Goal: Find specific page/section

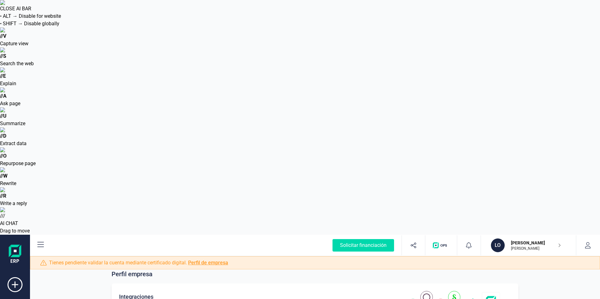
click at [346, 293] on div "Integraciones Importa los datos de tu antiguo ERP a FinanEDI de forma fácil y r…" at bounding box center [232, 301] width 227 height 17
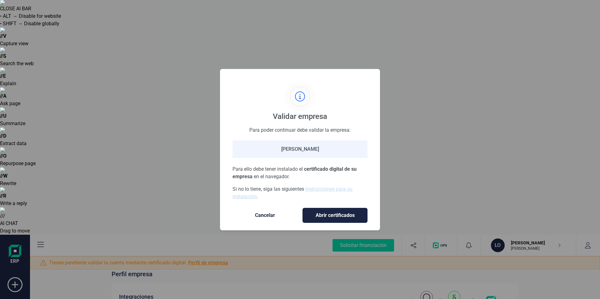
click at [272, 215] on span "Cancelar" at bounding box center [265, 215] width 52 height 7
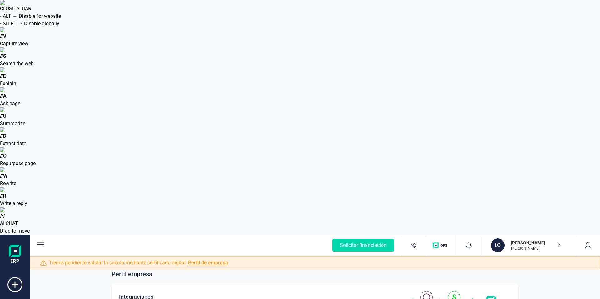
click at [511, 297] on icon at bounding box center [505, 302] width 11 height 10
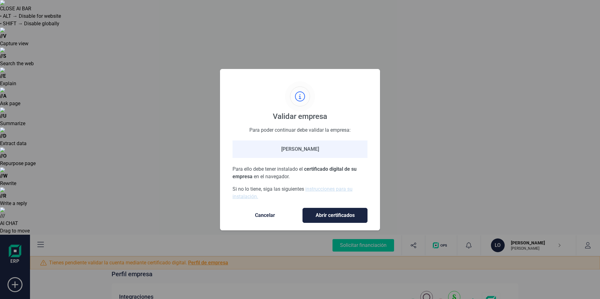
click at [262, 219] on span "Cancelar" at bounding box center [265, 215] width 52 height 7
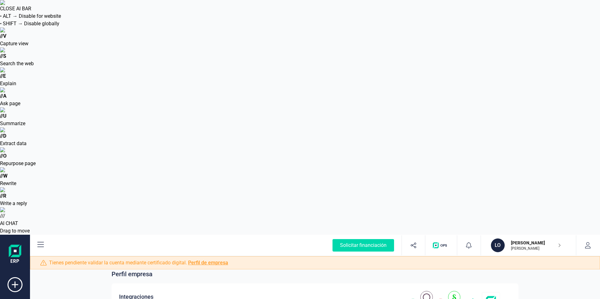
click at [205, 260] on link "Perfil de empresa" at bounding box center [208, 263] width 40 height 6
click at [206, 260] on link "Perfil de empresa" at bounding box center [208, 263] width 40 height 6
click at [207, 260] on link "Perfil de empresa" at bounding box center [208, 263] width 40 height 6
